Goal: Communication & Community: Answer question/provide support

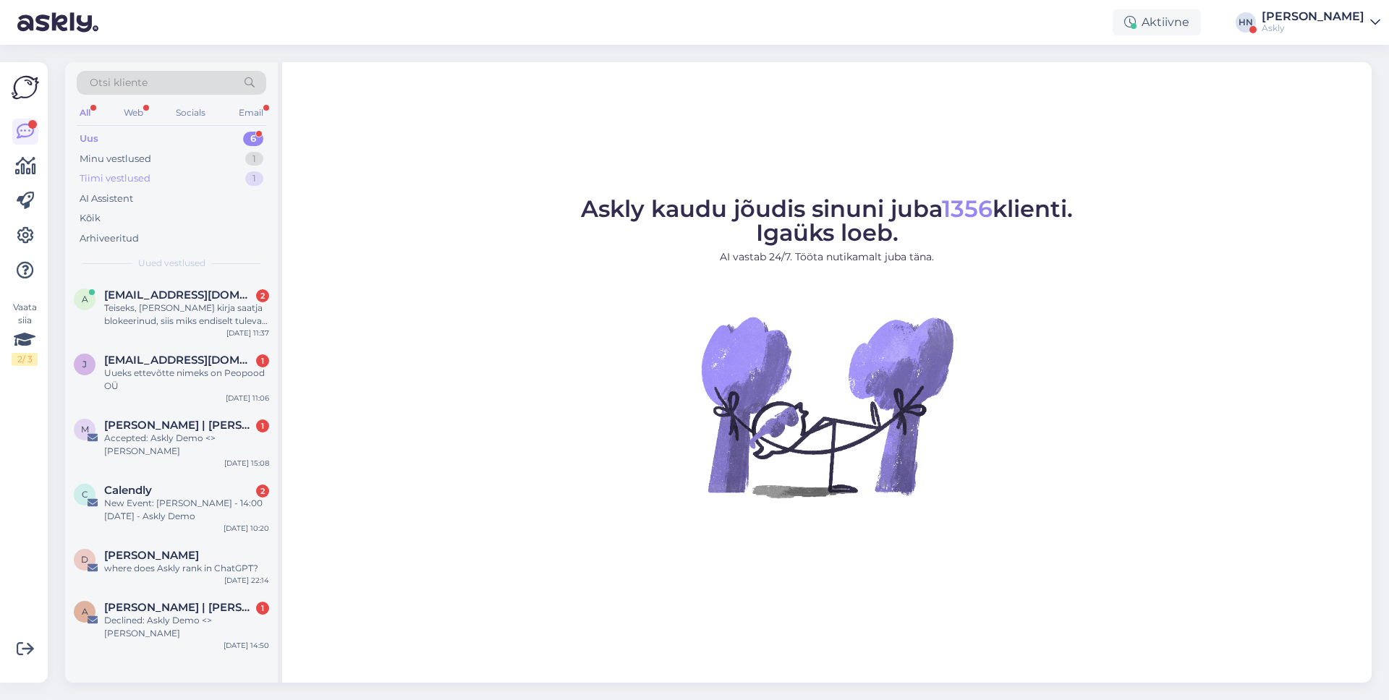
click at [231, 180] on div "Tiimi vestlused 1" at bounding box center [171, 179] width 189 height 20
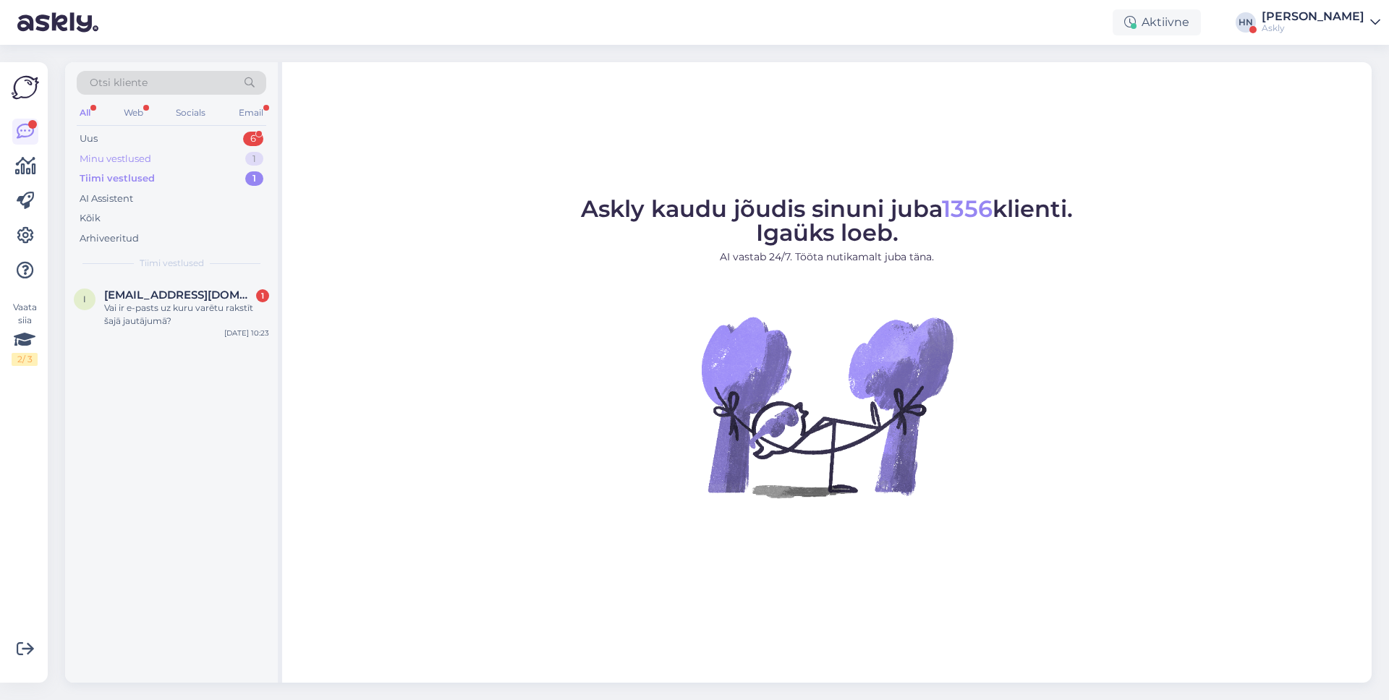
click at [213, 161] on div "Minu vestlused 1" at bounding box center [171, 159] width 189 height 20
click at [503, 318] on figure "Askly kaudu jõudis sinuni juba 1356 klienti. Igaüks loeb. AI vastab 24/7. Tööta…" at bounding box center [826, 366] width 1063 height 339
click at [255, 117] on div "Email" at bounding box center [251, 112] width 30 height 19
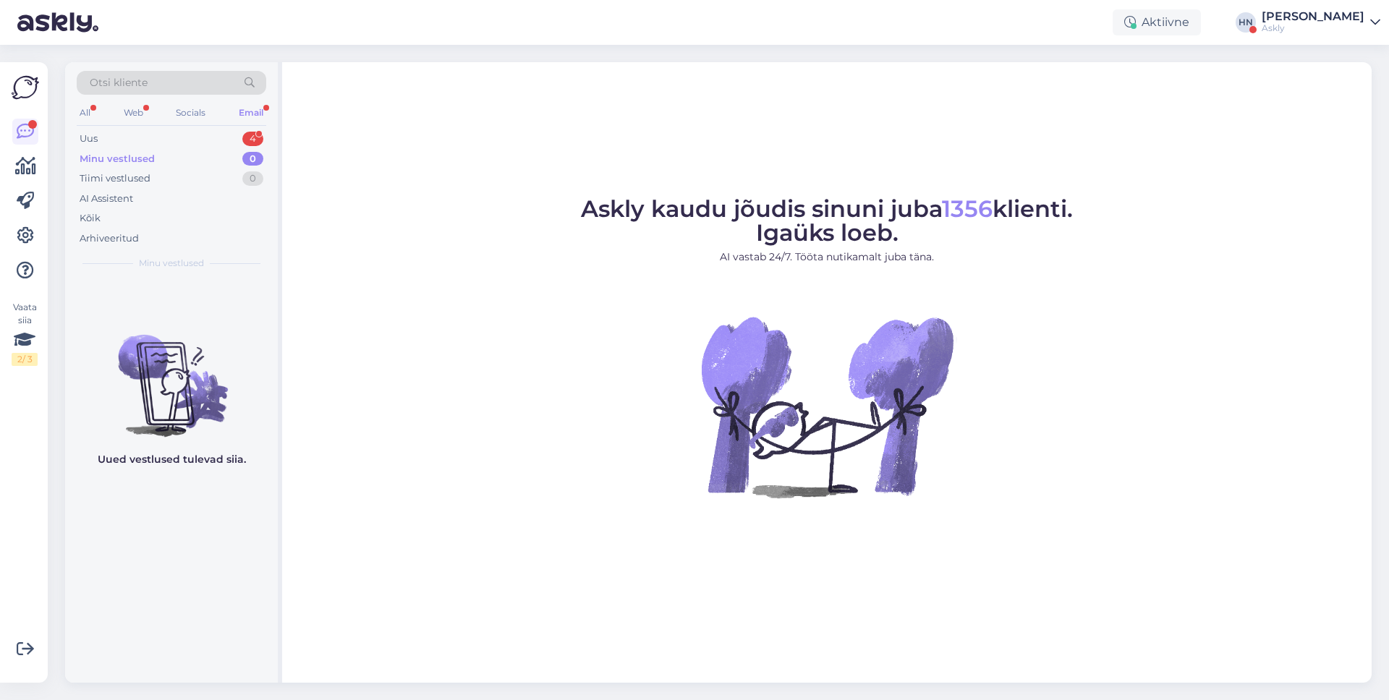
click at [238, 116] on div "Email" at bounding box center [251, 112] width 30 height 19
click at [142, 144] on div "Uus 4" at bounding box center [171, 139] width 189 height 20
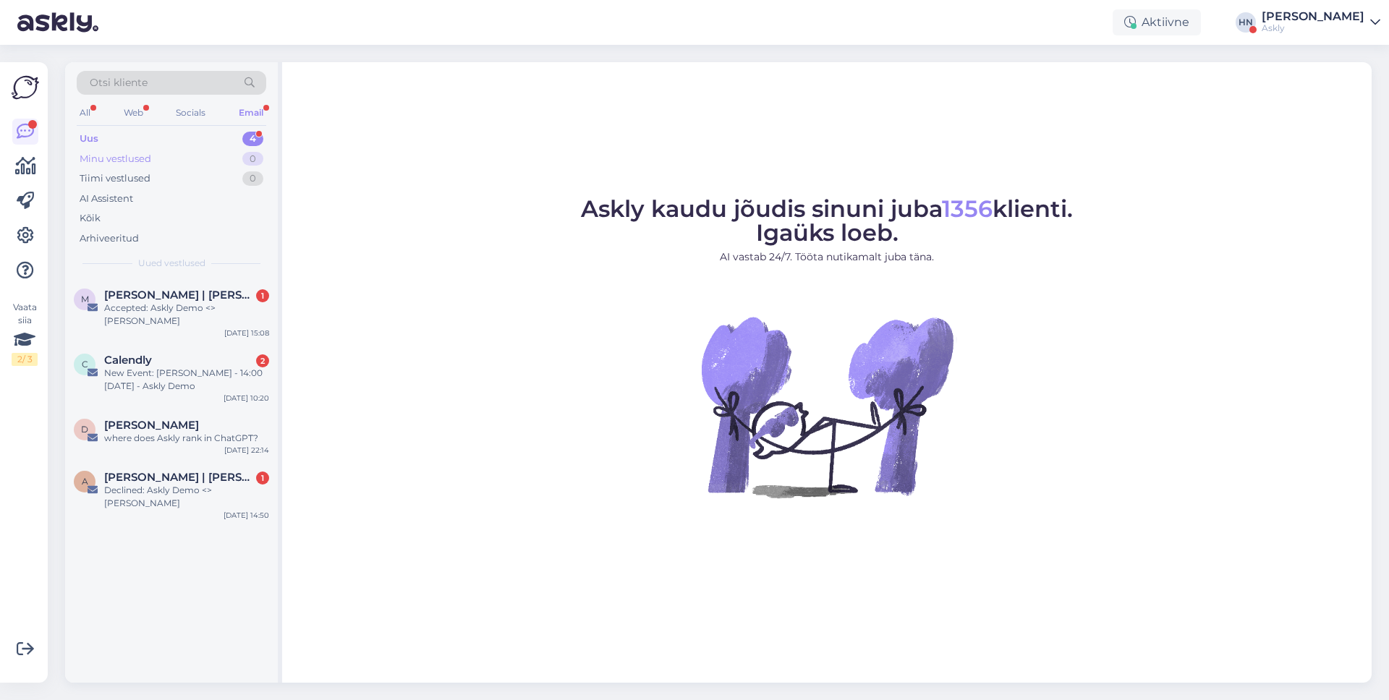
click at [175, 156] on div "Minu vestlused 0" at bounding box center [171, 159] width 189 height 20
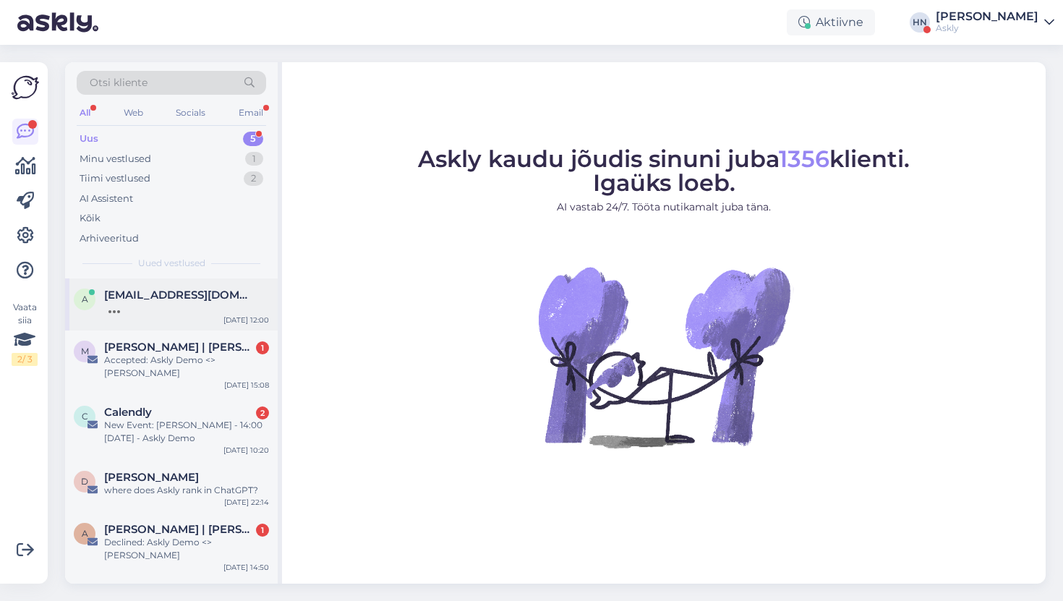
click at [177, 281] on div "a aigi@dolcevita.ee Oct 3 12:00" at bounding box center [171, 304] width 213 height 52
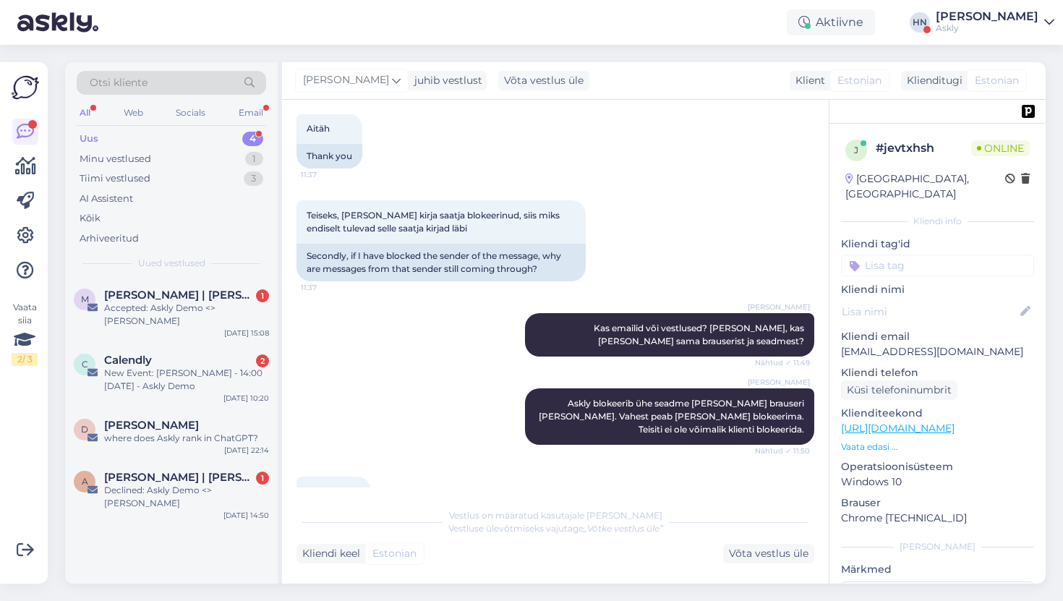
scroll to position [3788, 0]
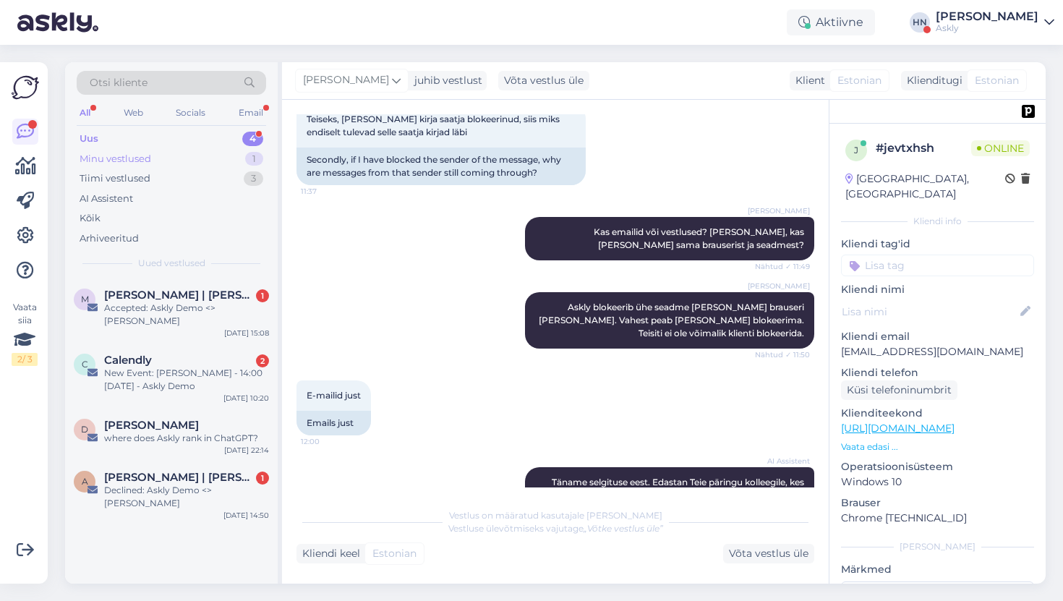
click at [159, 163] on div "Minu vestlused 1" at bounding box center [171, 159] width 189 height 20
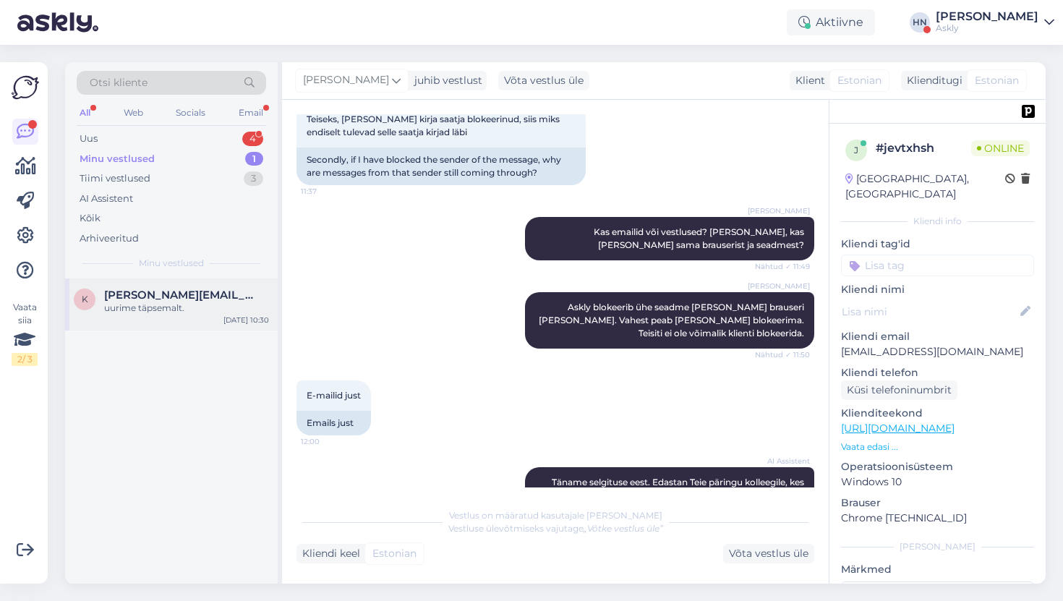
click at [165, 302] on div "uurime täpsemalt." at bounding box center [186, 308] width 165 height 13
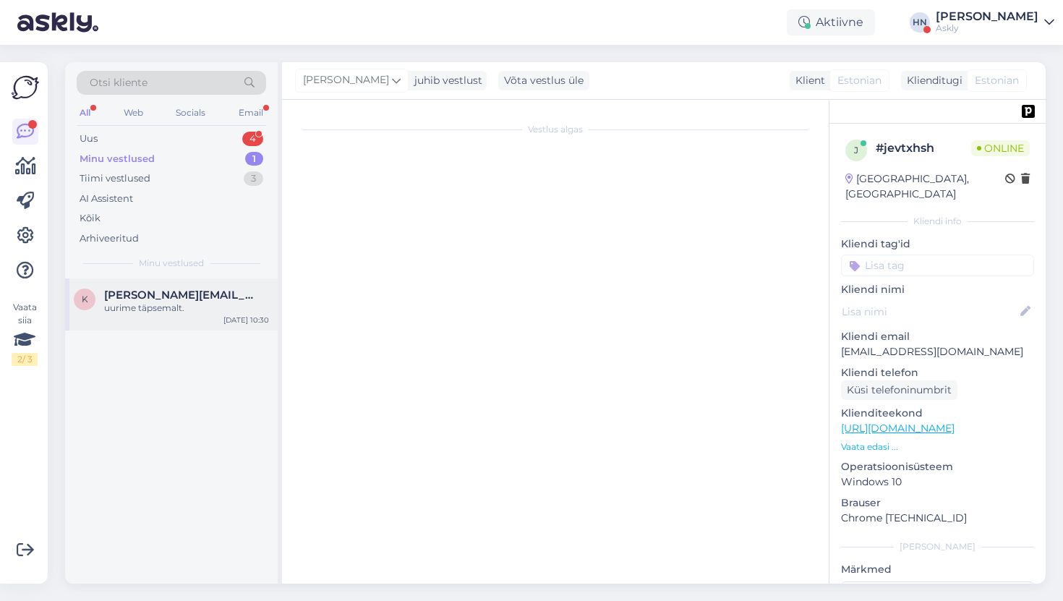
scroll to position [4744, 0]
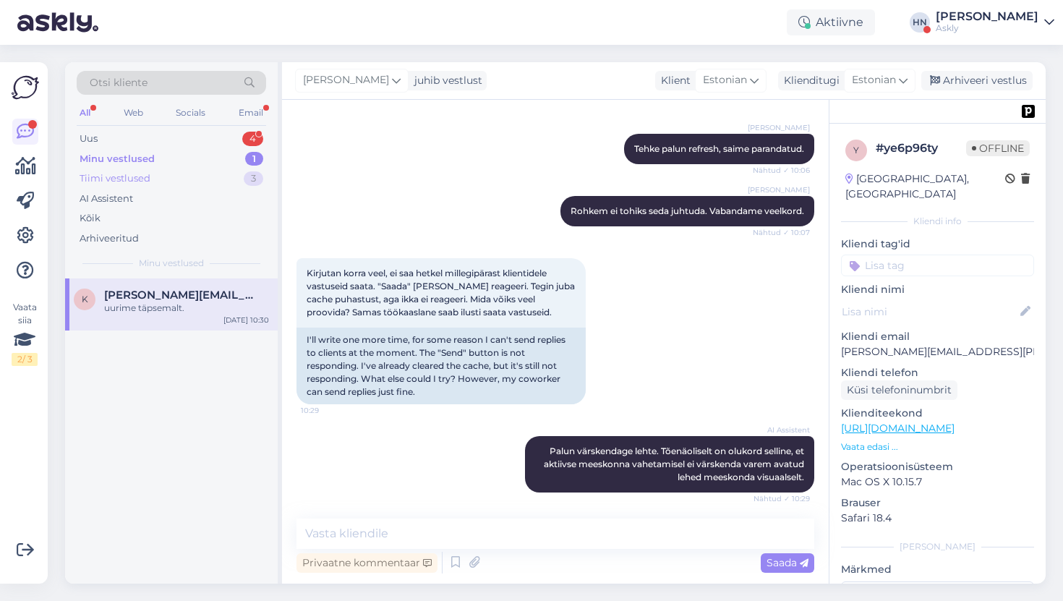
click at [185, 179] on div "Tiimi vestlused 3" at bounding box center [171, 179] width 189 height 20
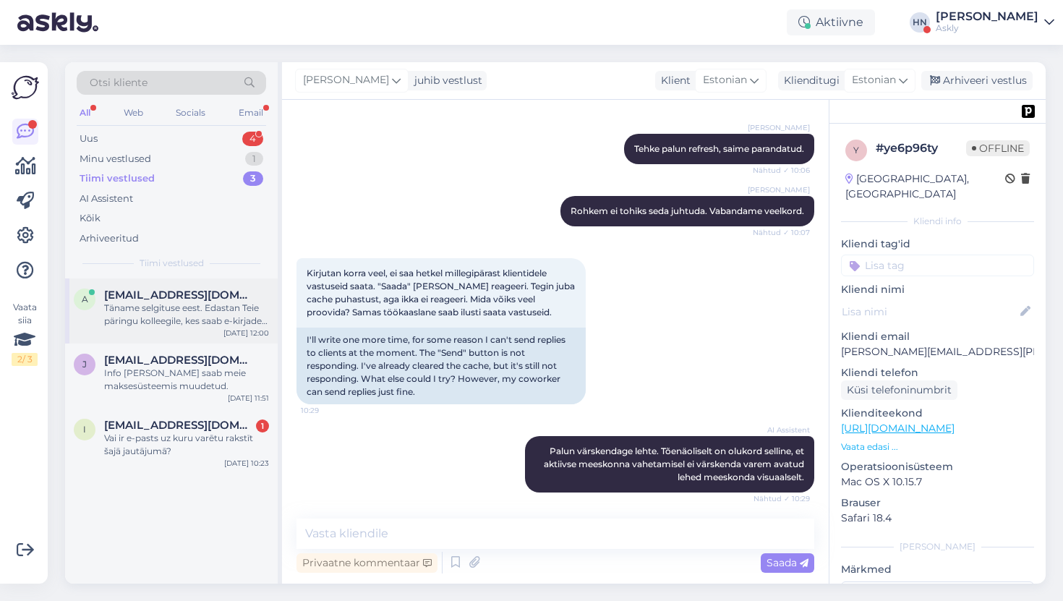
click at [165, 287] on div "a aigi@dolcevita.ee Täname selgituse eest. Edastan Teie päringu kolleegile, kes…" at bounding box center [171, 310] width 213 height 65
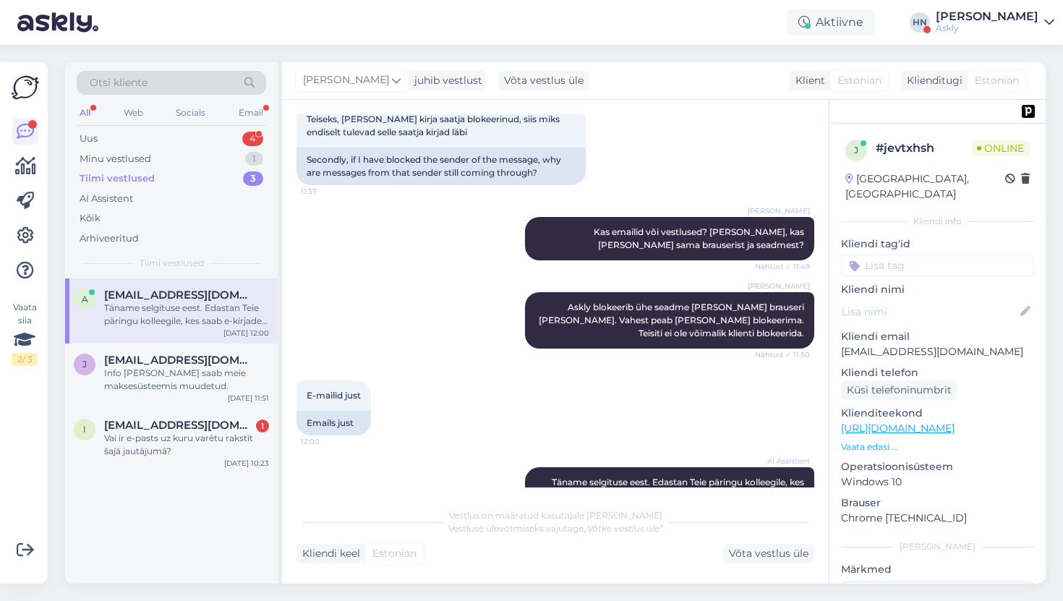
scroll to position [3864, 0]
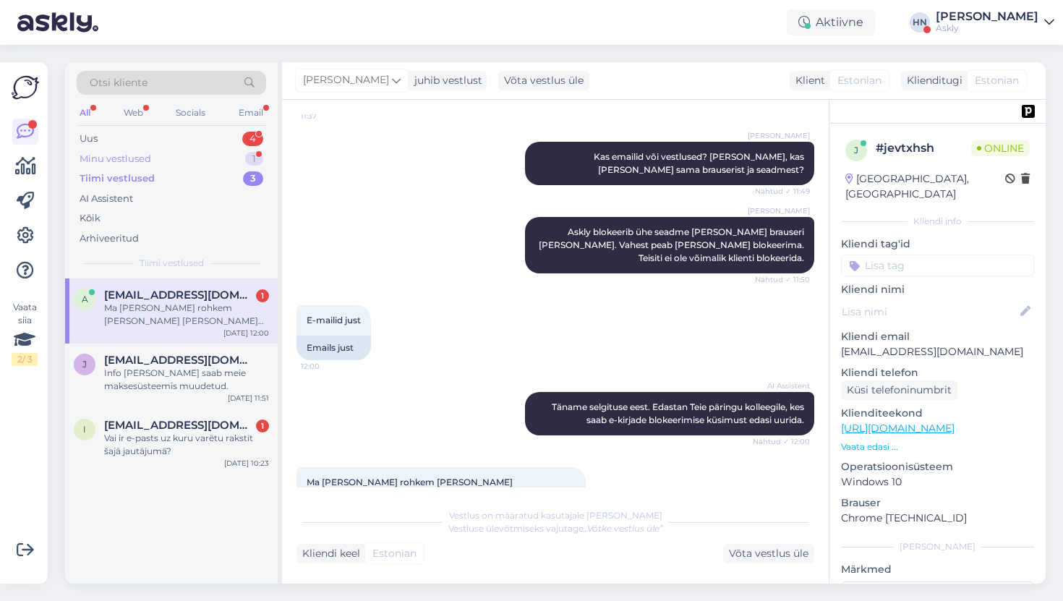
click at [234, 153] on div "Minu vestlused 1" at bounding box center [171, 159] width 189 height 20
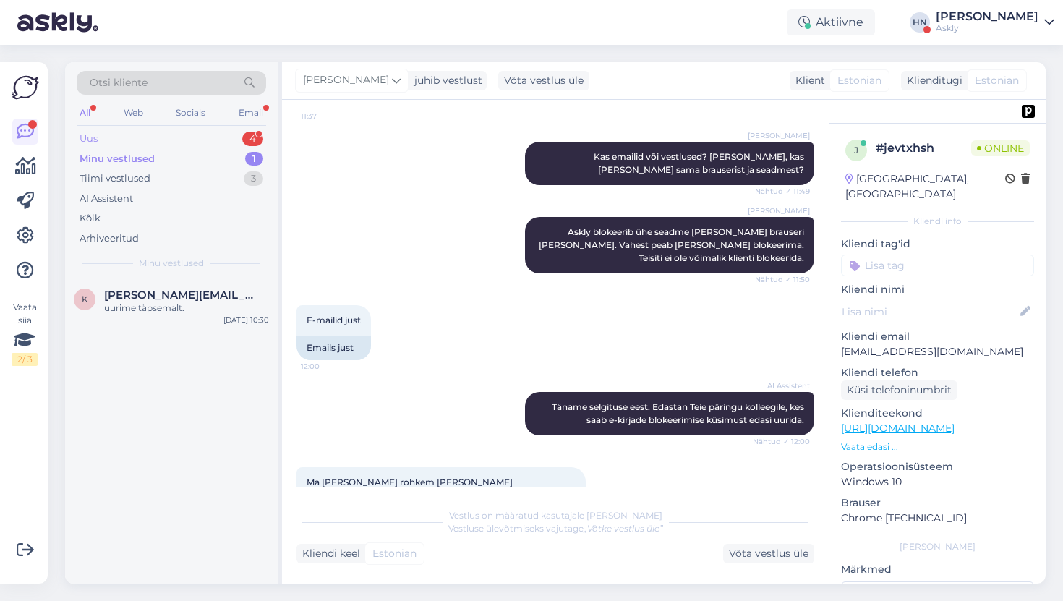
click at [214, 142] on div "Uus 4" at bounding box center [171, 139] width 189 height 20
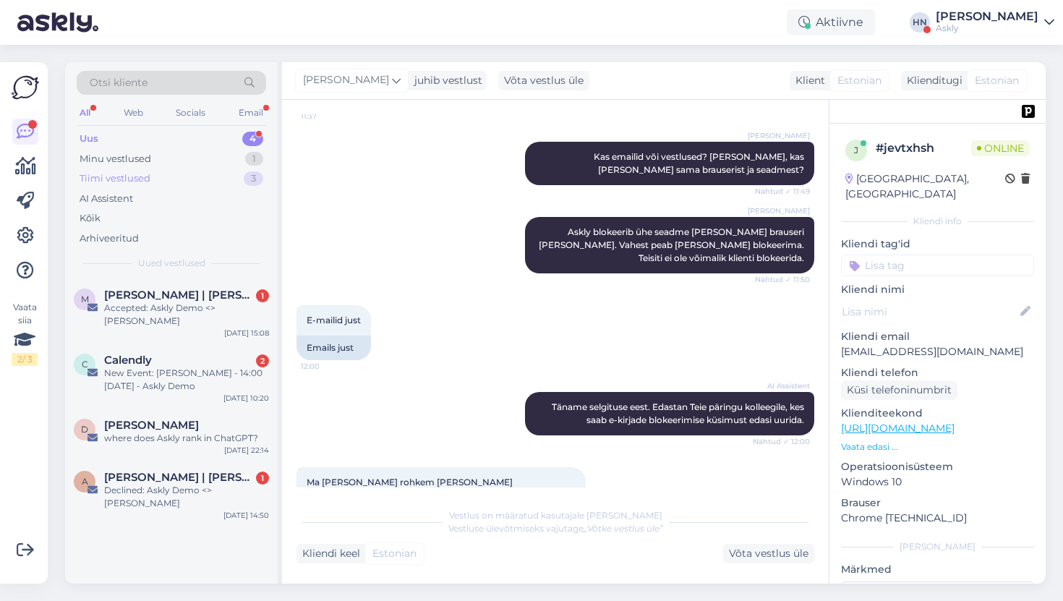
click at [200, 179] on div "Tiimi vestlused 3" at bounding box center [171, 179] width 189 height 20
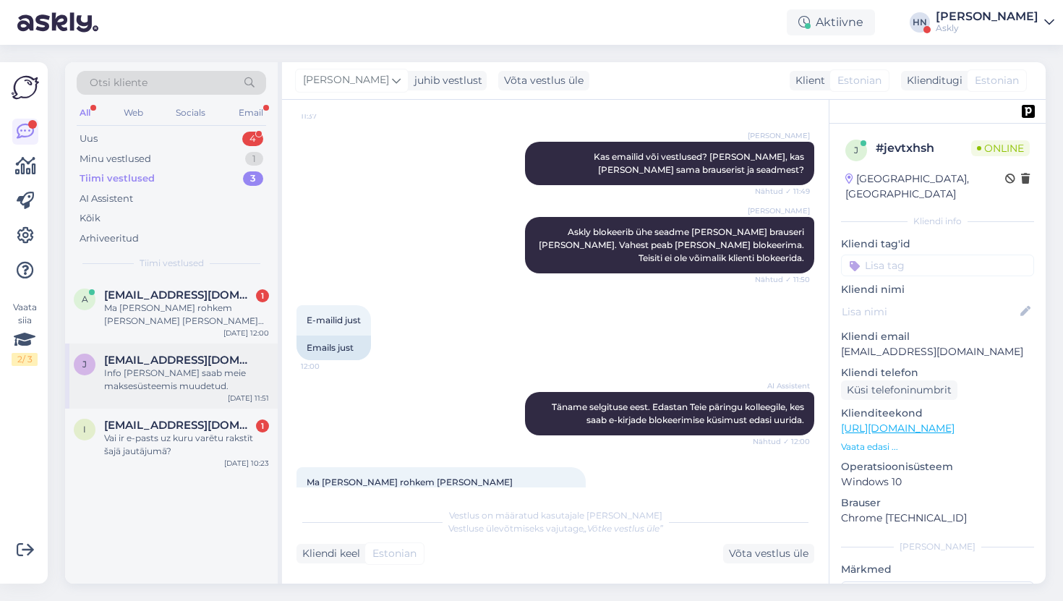
click at [163, 357] on span "[EMAIL_ADDRESS][DOMAIN_NAME]" at bounding box center [179, 360] width 150 height 13
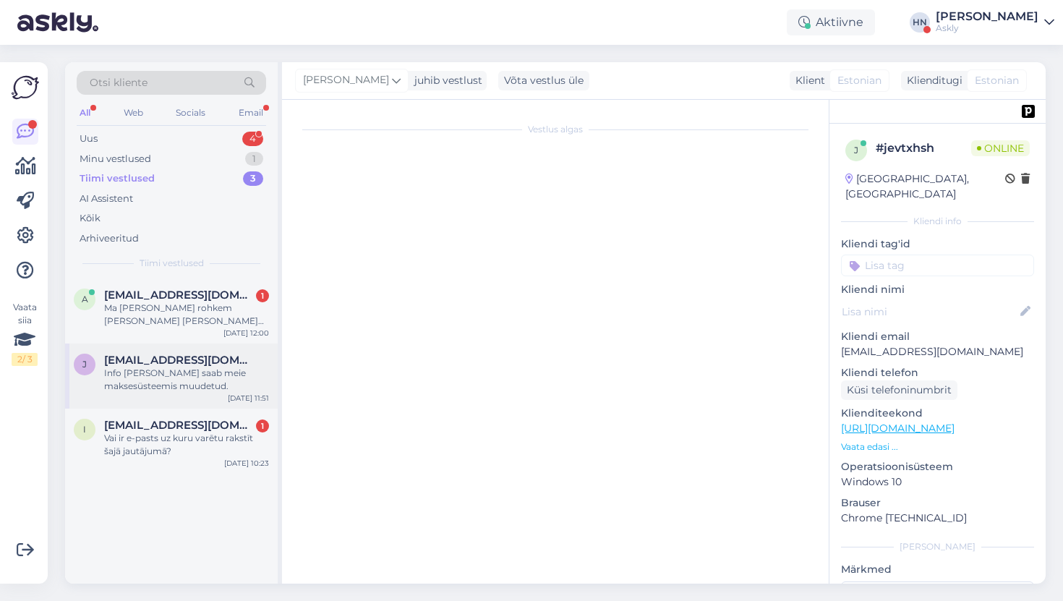
scroll to position [51, 0]
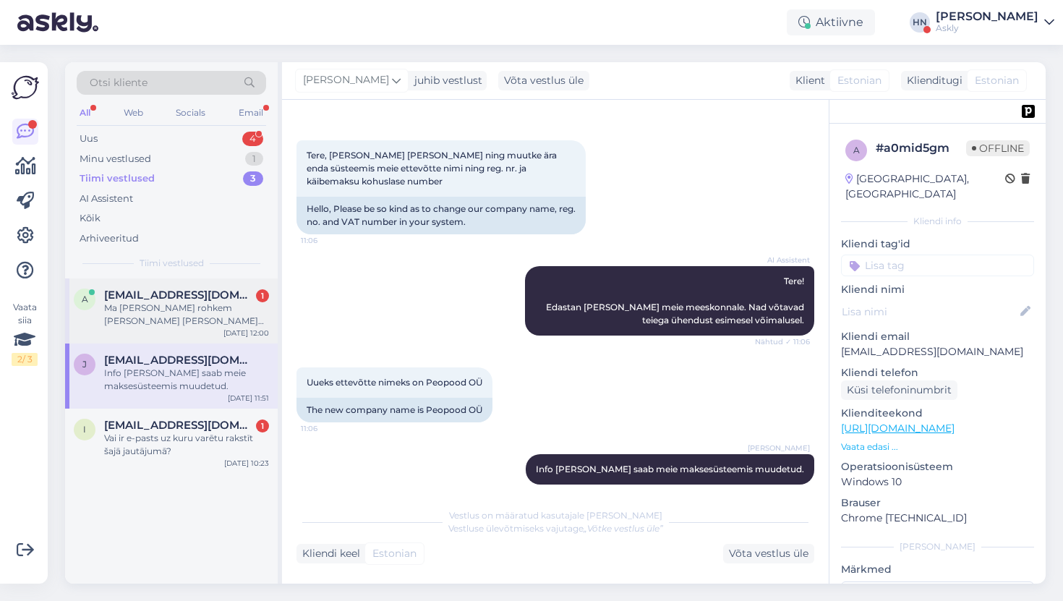
click at [205, 338] on div "a aigi@dolcevita.ee 1 Ma olen rohkem kui mitu korda blokeerinud e-mailide saatj…" at bounding box center [171, 310] width 213 height 65
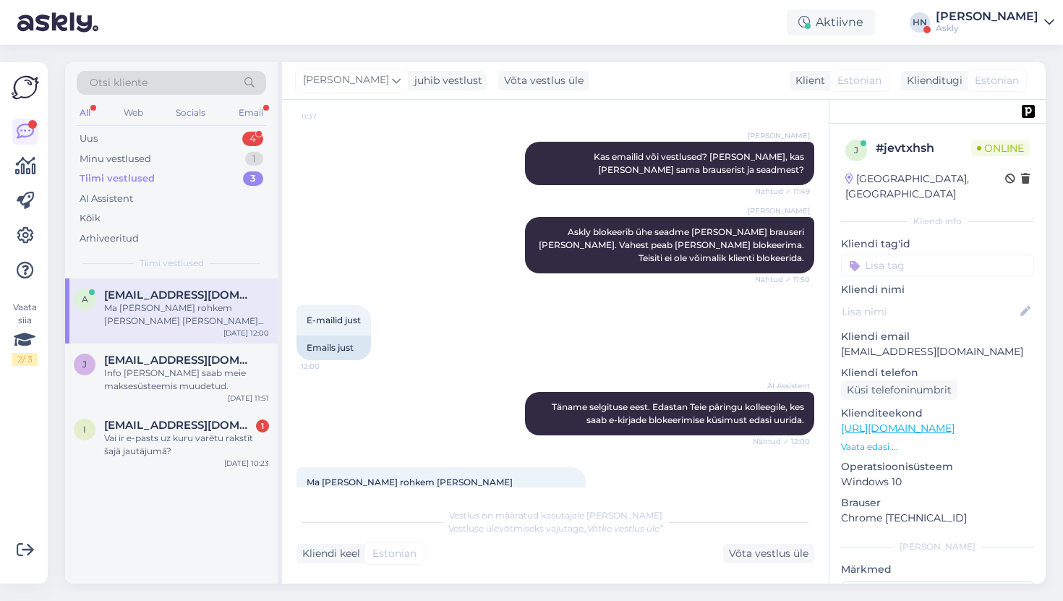
click at [208, 170] on div "Tiimi vestlused 3" at bounding box center [171, 179] width 189 height 20
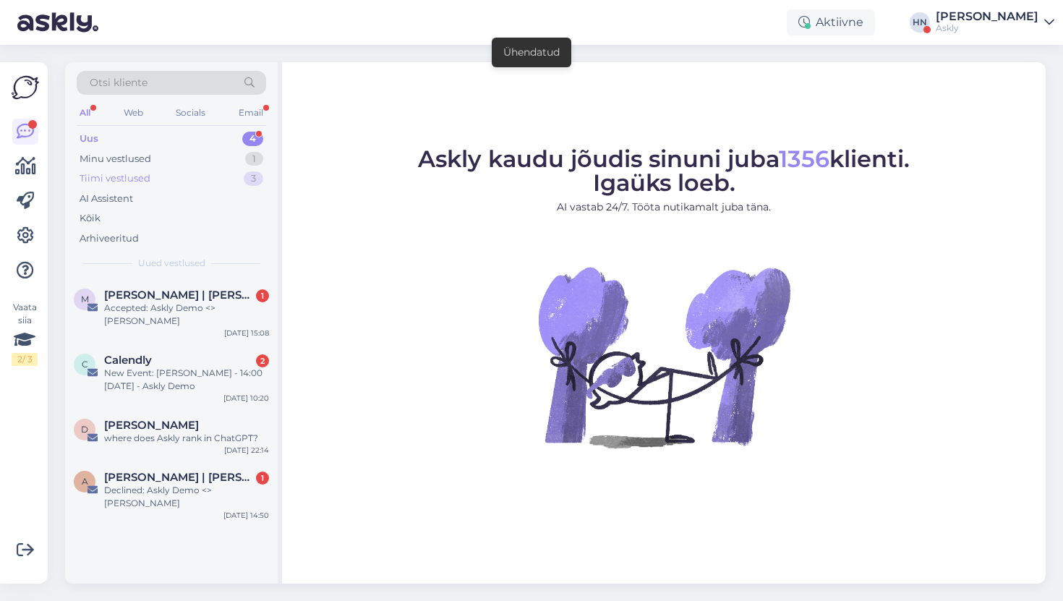
click at [248, 174] on div "3" at bounding box center [254, 178] width 20 height 14
